Goal: Task Accomplishment & Management: Complete application form

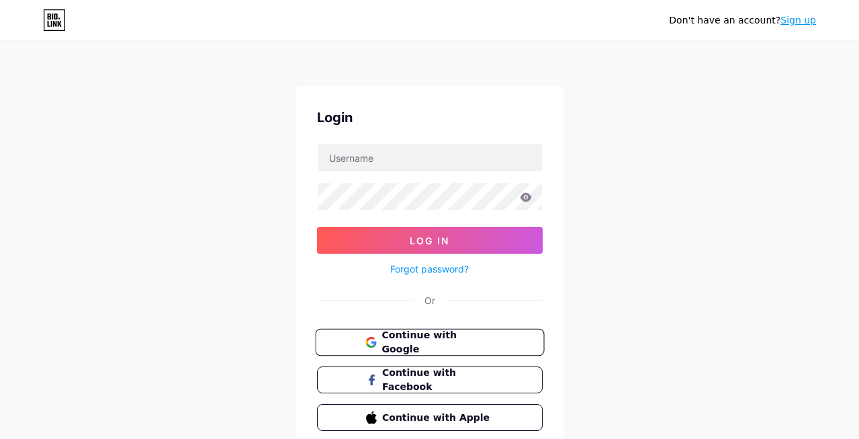
click at [447, 344] on span "Continue with Google" at bounding box center [438, 342] width 112 height 29
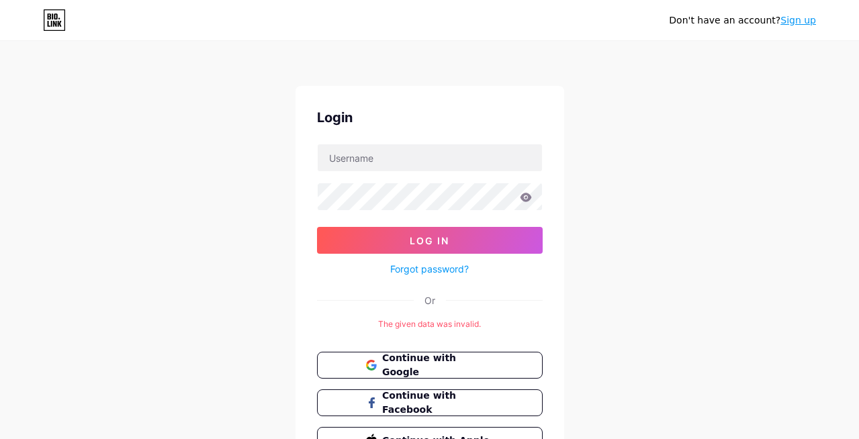
click at [787, 21] on link "Sign up" at bounding box center [799, 20] width 36 height 11
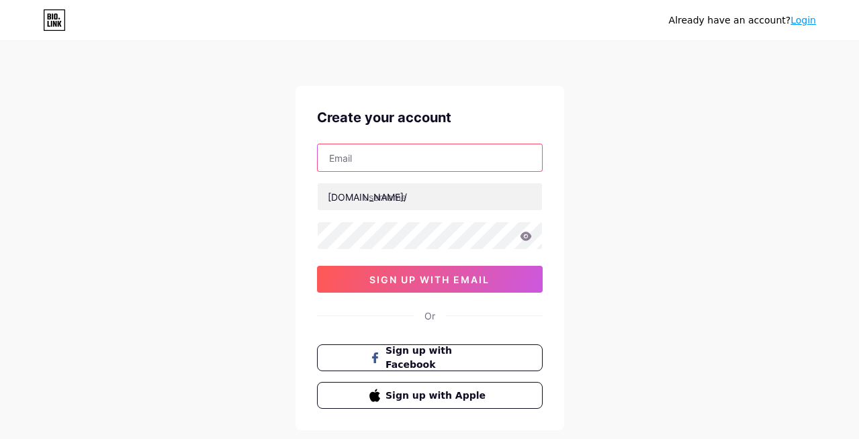
click at [411, 162] on input "text" at bounding box center [430, 157] width 224 height 27
type input "[EMAIL_ADDRESS][DOMAIN_NAME]"
drag, startPoint x: 393, startPoint y: 161, endPoint x: 322, endPoint y: 161, distance: 70.5
click at [322, 161] on input "[EMAIL_ADDRESS][DOMAIN_NAME]" at bounding box center [430, 157] width 224 height 27
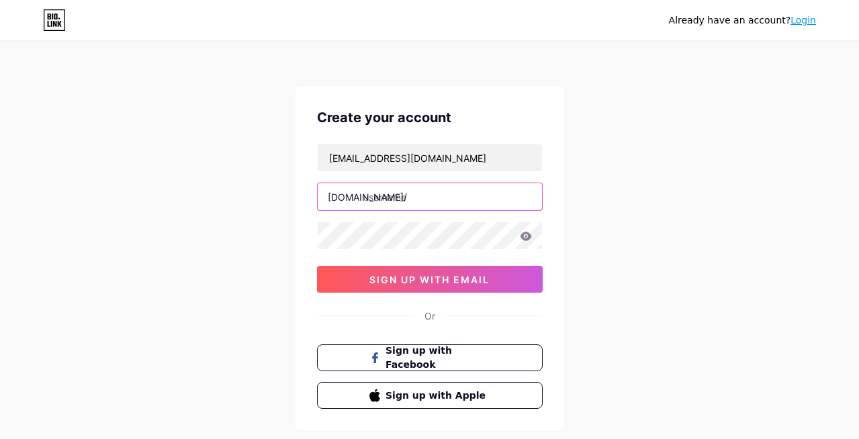
click at [400, 194] on input "text" at bounding box center [430, 196] width 224 height 27
paste input "paynesheating"
type input "paynesheating"
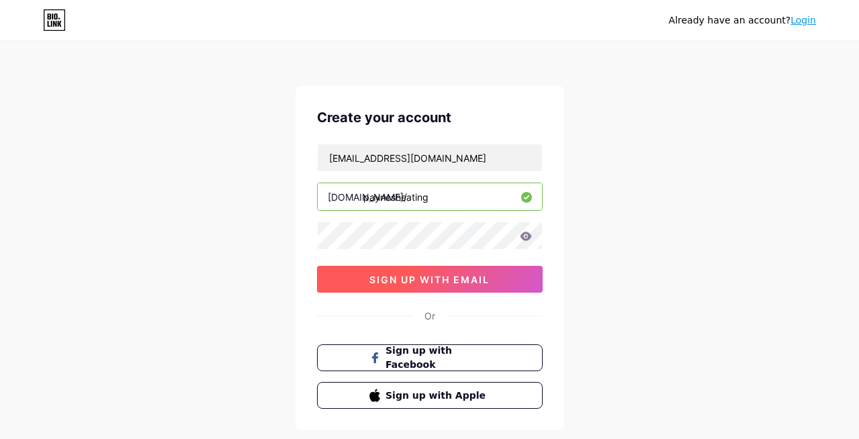
click at [402, 279] on span "sign up with email" at bounding box center [429, 279] width 120 height 11
